Goal: Information Seeking & Learning: Learn about a topic

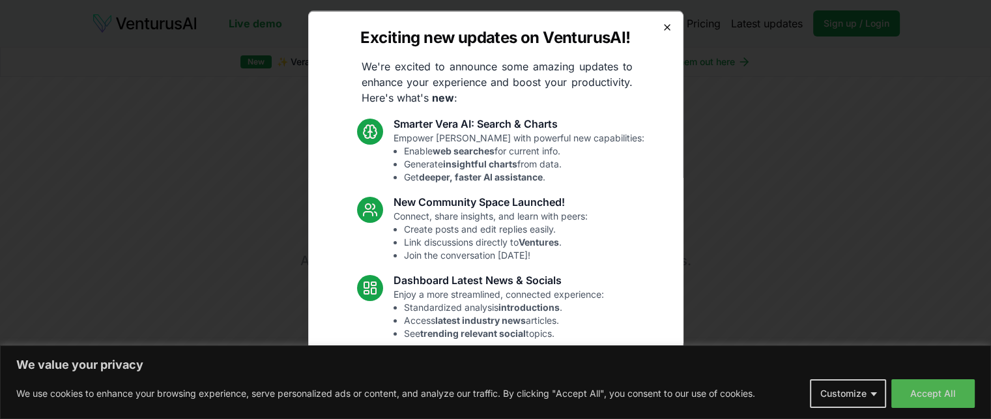
click at [662, 27] on icon "button" at bounding box center [667, 27] width 10 height 10
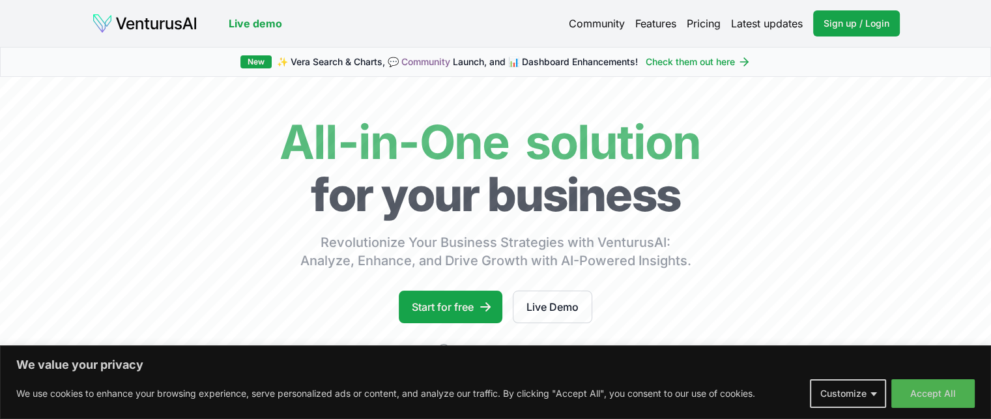
click at [693, 23] on link "Pricing" at bounding box center [704, 24] width 34 height 16
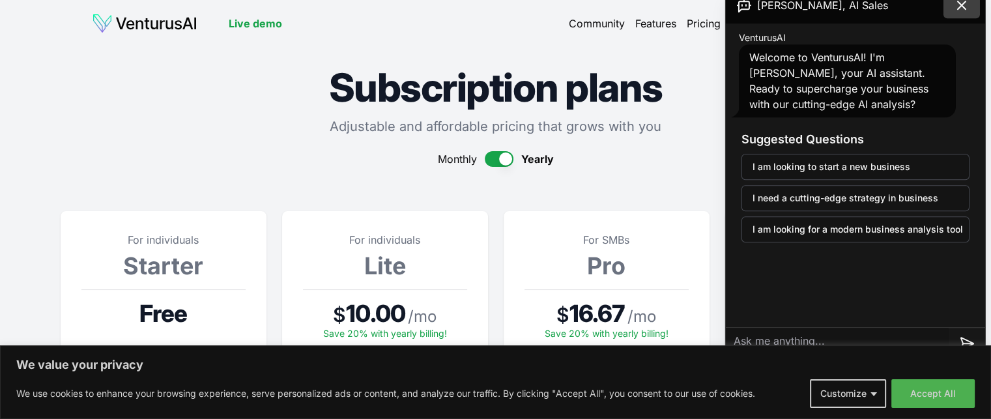
click at [970, 7] on button at bounding box center [962, 5] width 36 height 26
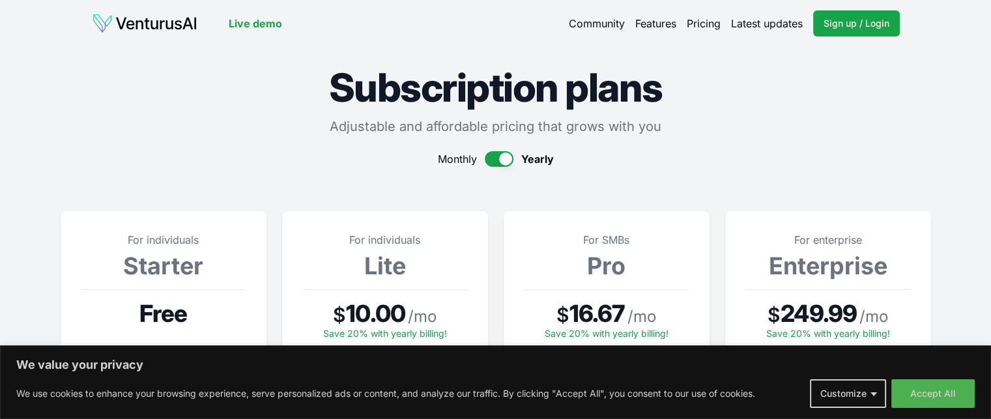
click at [640, 21] on link "Features" at bounding box center [655, 24] width 41 height 16
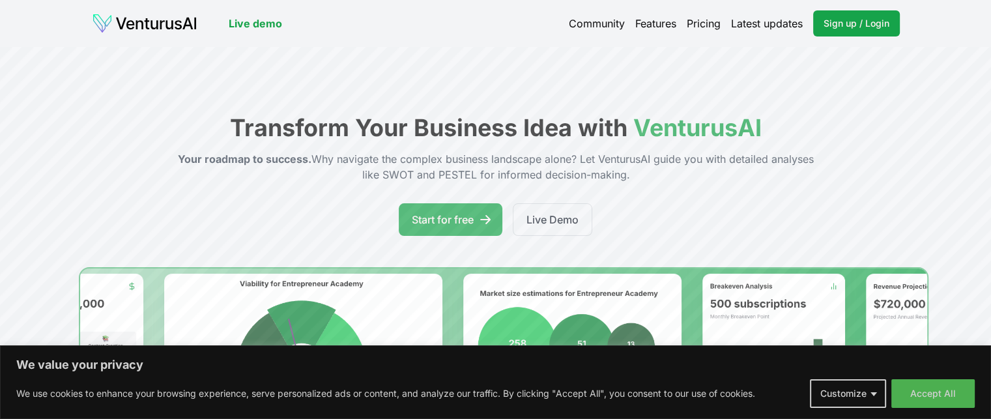
click at [702, 23] on link "Pricing" at bounding box center [704, 24] width 34 height 16
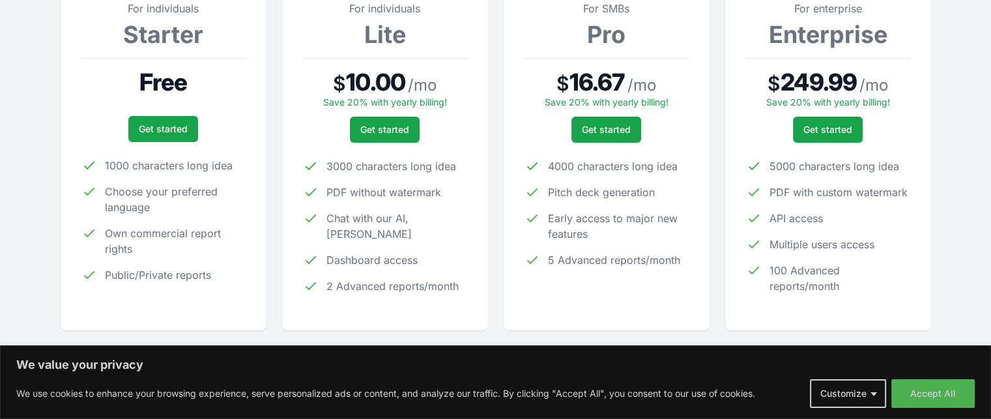
scroll to position [261, 0]
